Goal: Navigation & Orientation: Find specific page/section

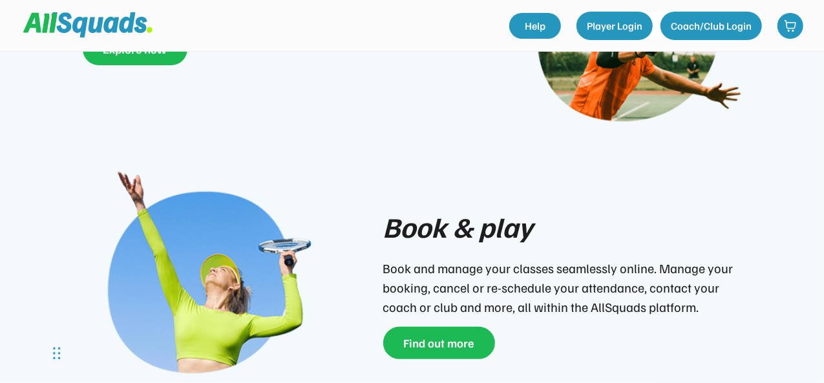
scroll to position [258, 0]
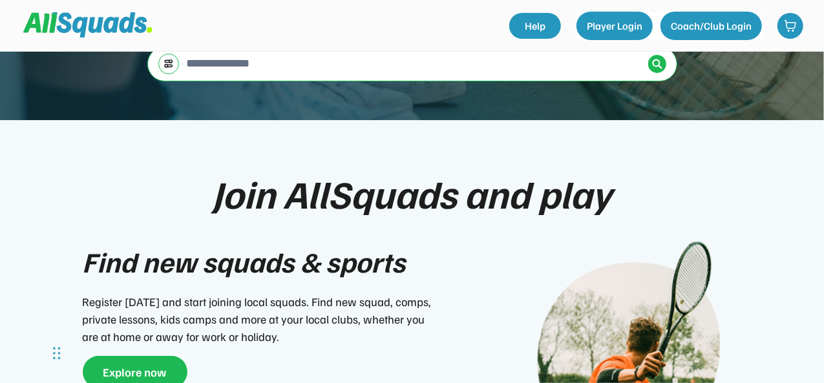
click at [149, 336] on div "Find new squads & sports Register [DATE] and start joining local squads. Find n…" at bounding box center [260, 314] width 355 height 148
click at [149, 356] on button "Explore now" at bounding box center [135, 372] width 105 height 32
